Goal: Entertainment & Leisure: Browse casually

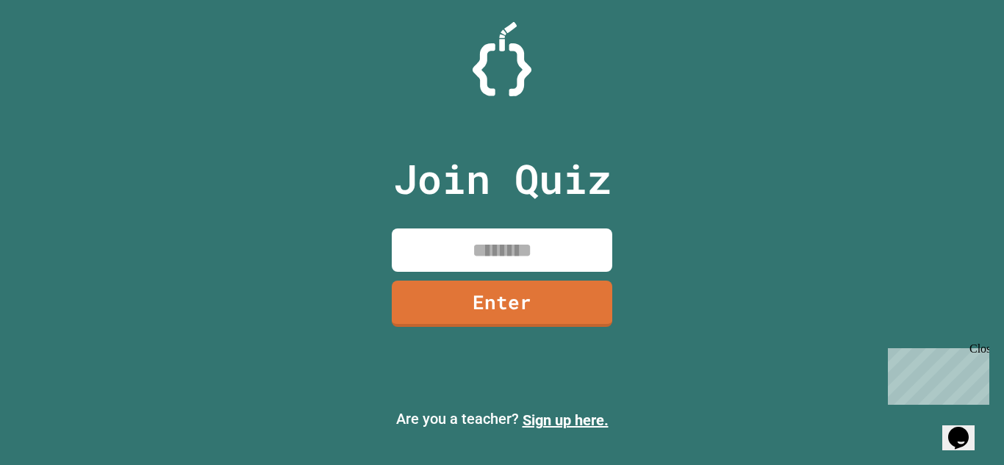
click at [450, 237] on input at bounding box center [502, 249] width 220 height 43
type input "********"
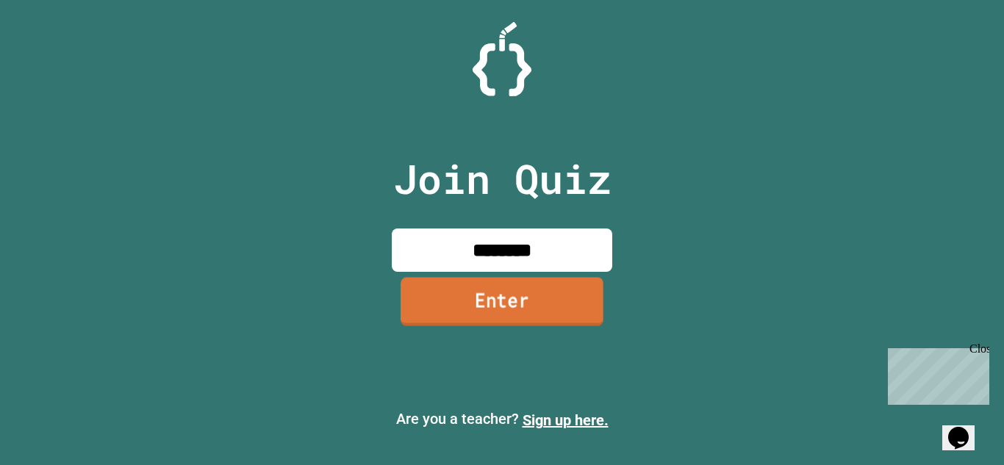
click at [527, 278] on link "Enter" at bounding box center [501, 301] width 203 height 48
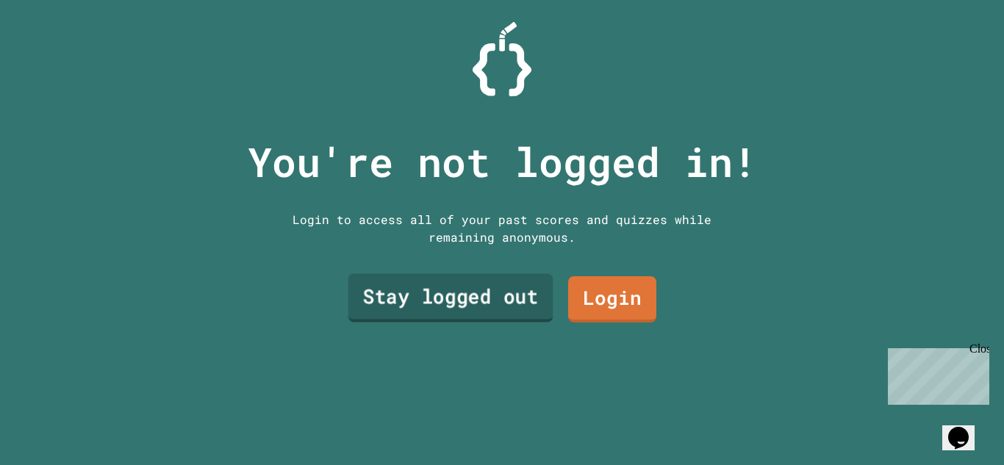
click at [498, 293] on link "Stay logged out" at bounding box center [450, 298] width 205 height 48
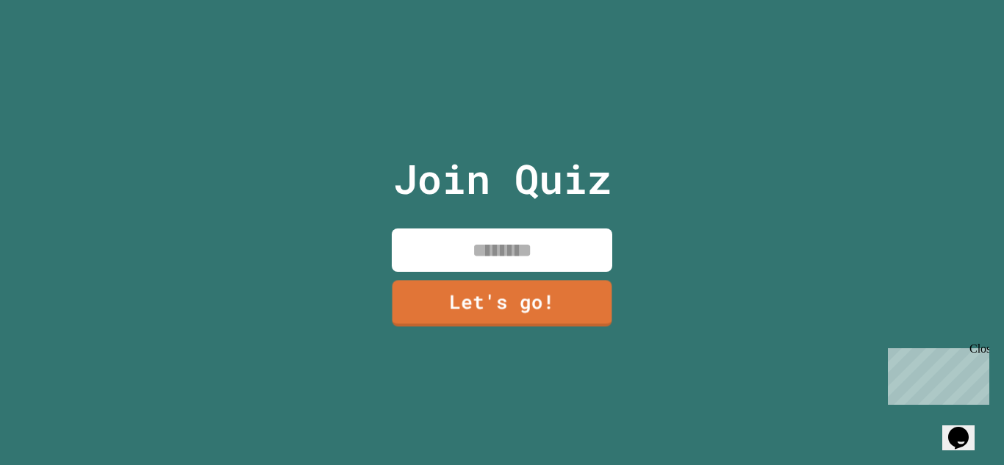
click at [509, 262] on input at bounding box center [502, 249] width 220 height 43
type input "********"
click at [577, 287] on link "Let's go!" at bounding box center [502, 304] width 220 height 46
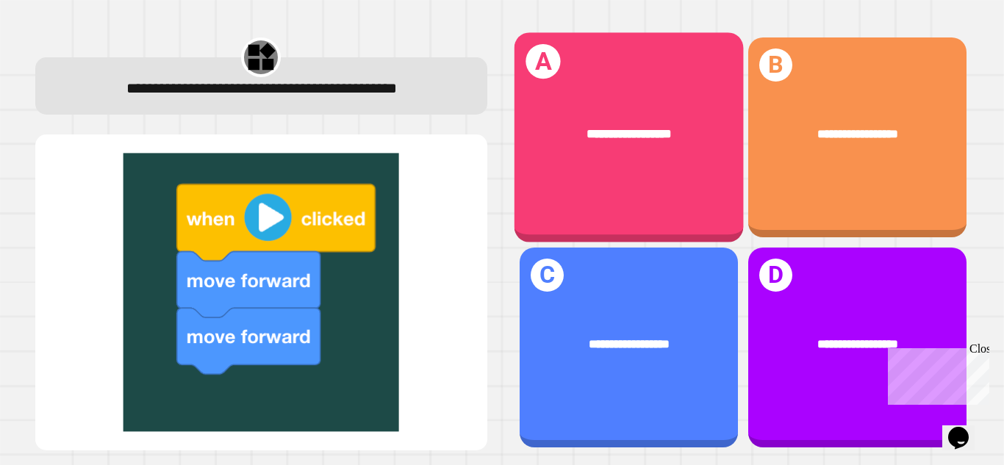
click at [629, 207] on div "**********" at bounding box center [628, 137] width 229 height 210
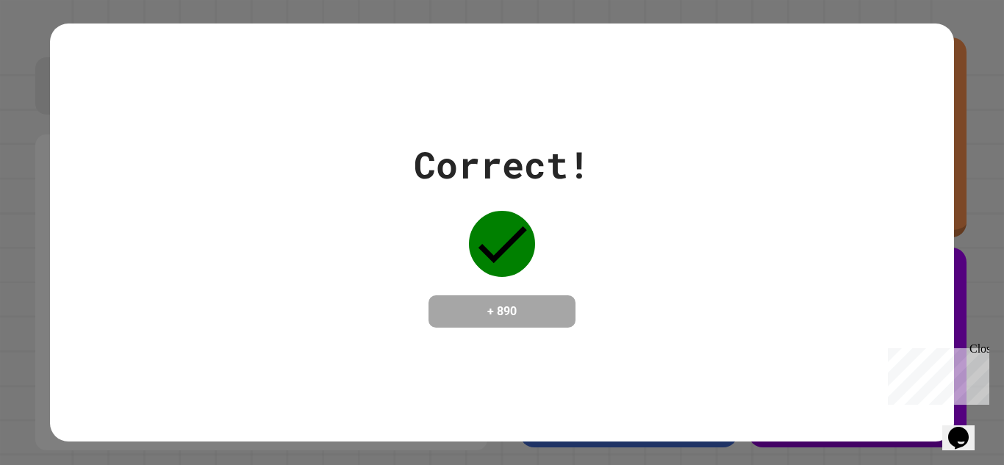
click at [569, 255] on div "Correct! + 890" at bounding box center [502, 232] width 176 height 190
click at [536, 306] on h4 "+ 890" at bounding box center [502, 312] width 118 height 18
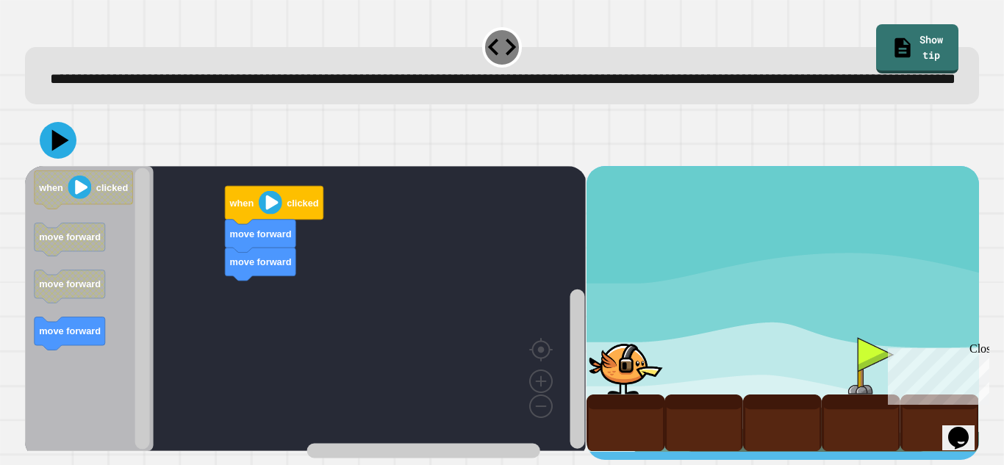
scroll to position [16, 0]
click at [47, 154] on icon at bounding box center [58, 140] width 44 height 44
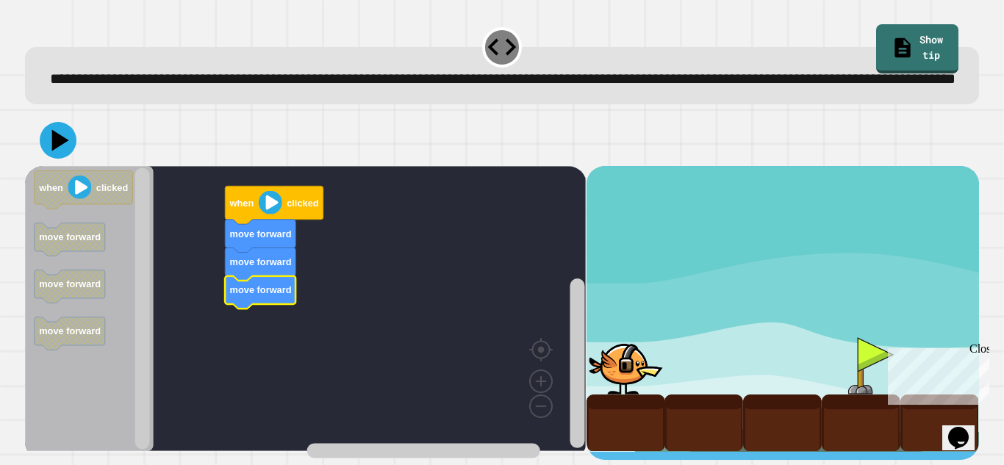
click at [52, 166] on div at bounding box center [502, 140] width 954 height 51
click at [55, 160] on icon at bounding box center [58, 140] width 44 height 44
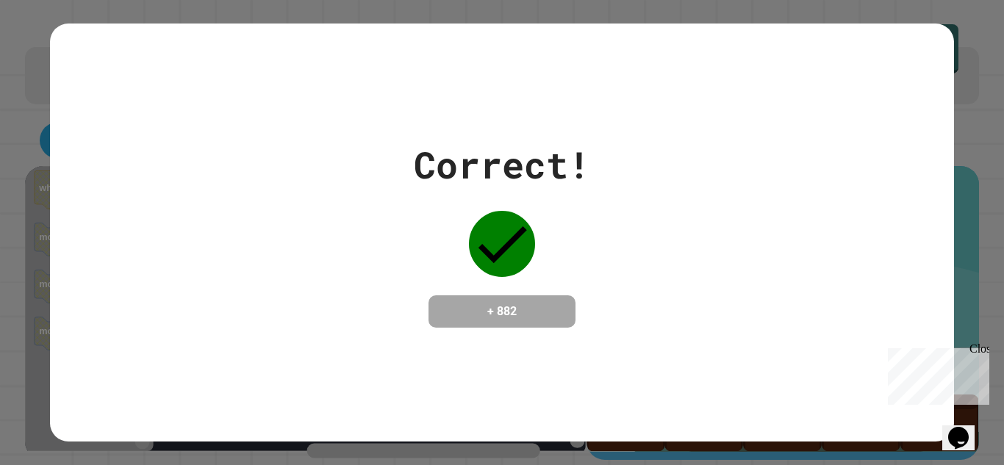
click at [851, 226] on div "Correct! + 882" at bounding box center [501, 232] width 903 height 190
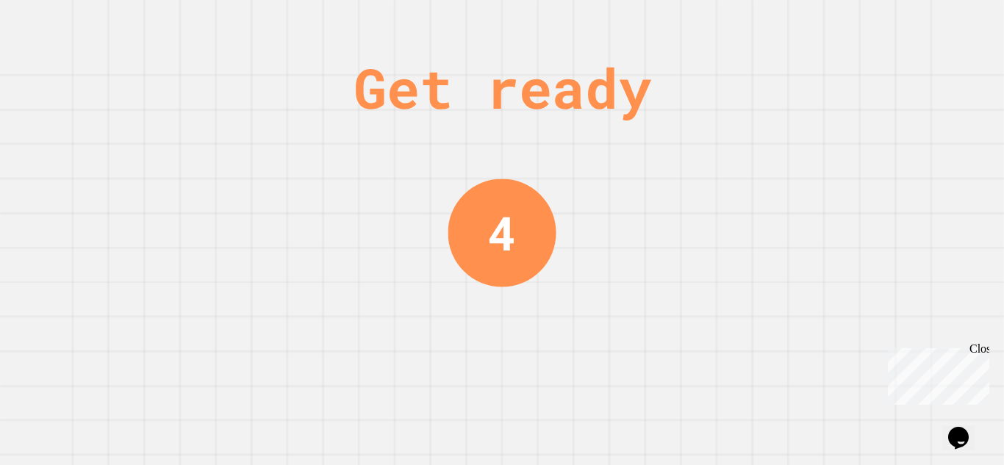
scroll to position [0, 0]
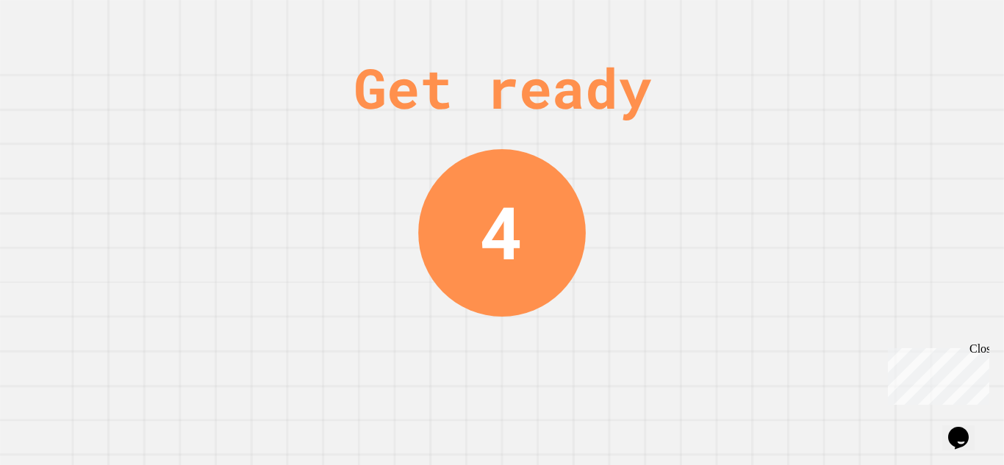
click at [561, 278] on div "Get ready 4" at bounding box center [502, 232] width 1004 height 465
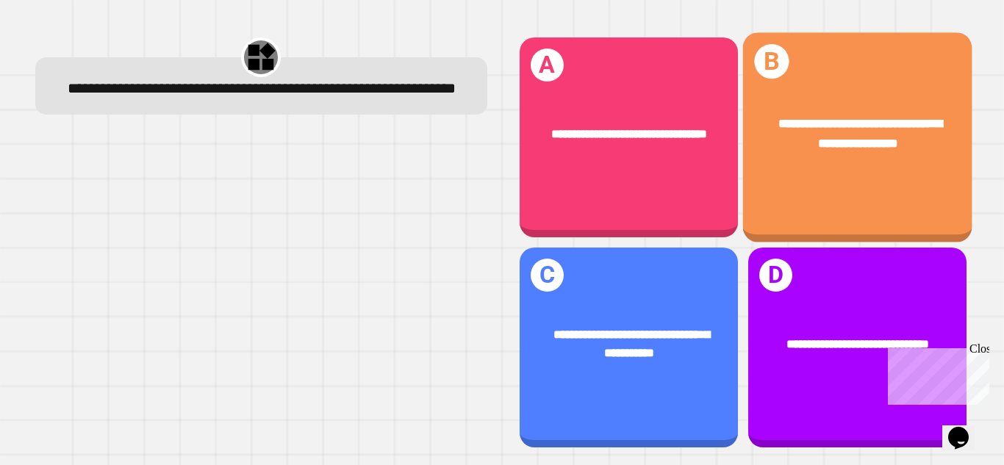
click at [869, 178] on div "**********" at bounding box center [856, 133] width 229 height 89
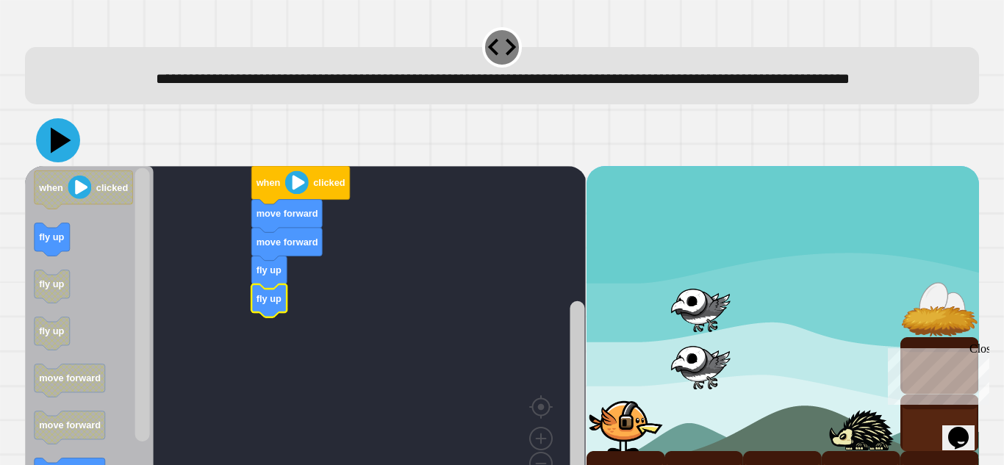
click at [65, 162] on icon at bounding box center [58, 140] width 44 height 44
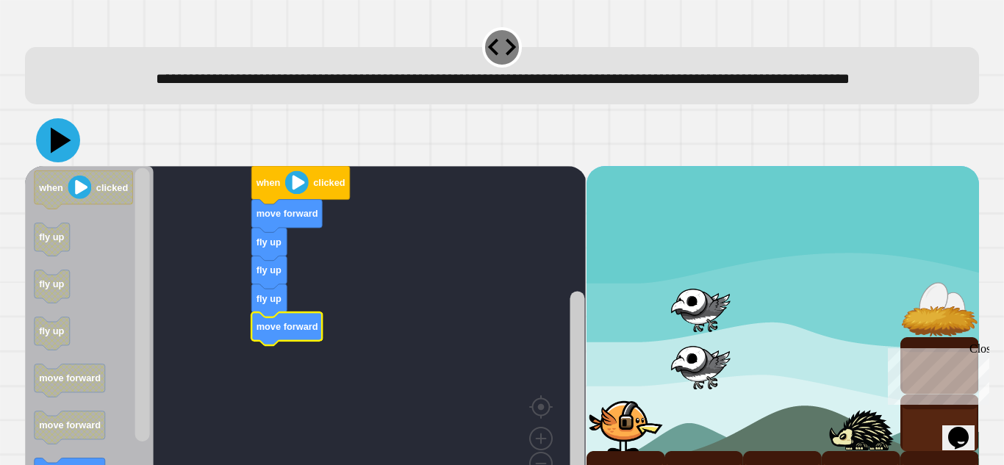
click at [54, 154] on icon at bounding box center [61, 141] width 21 height 26
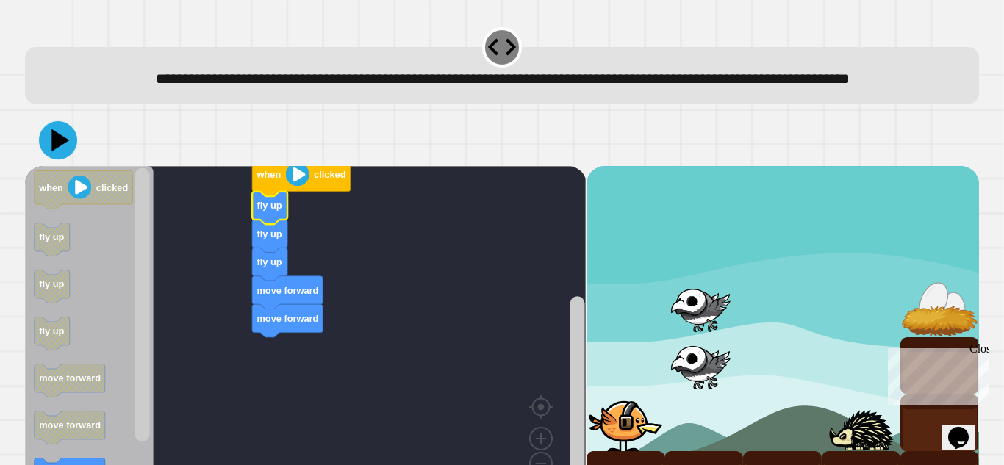
click at [60, 159] on icon at bounding box center [58, 140] width 38 height 38
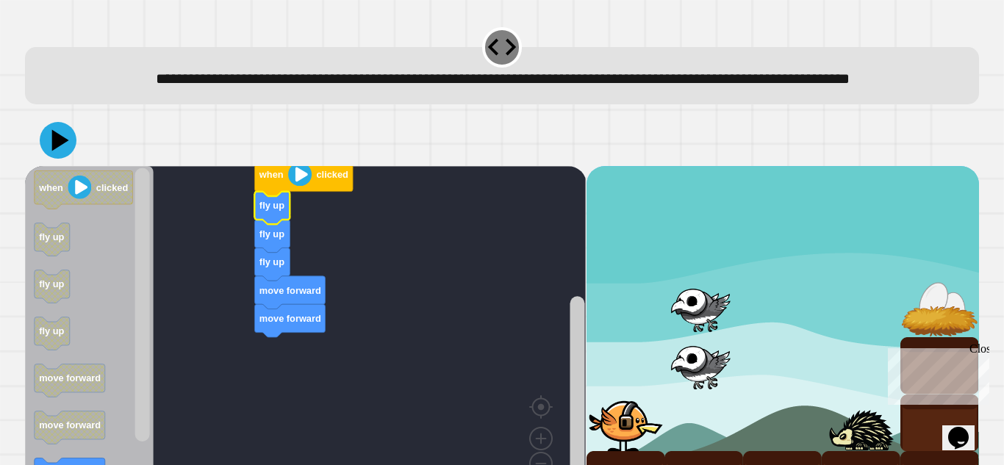
scroll to position [73, 0]
